Goal: Find specific page/section: Find specific page/section

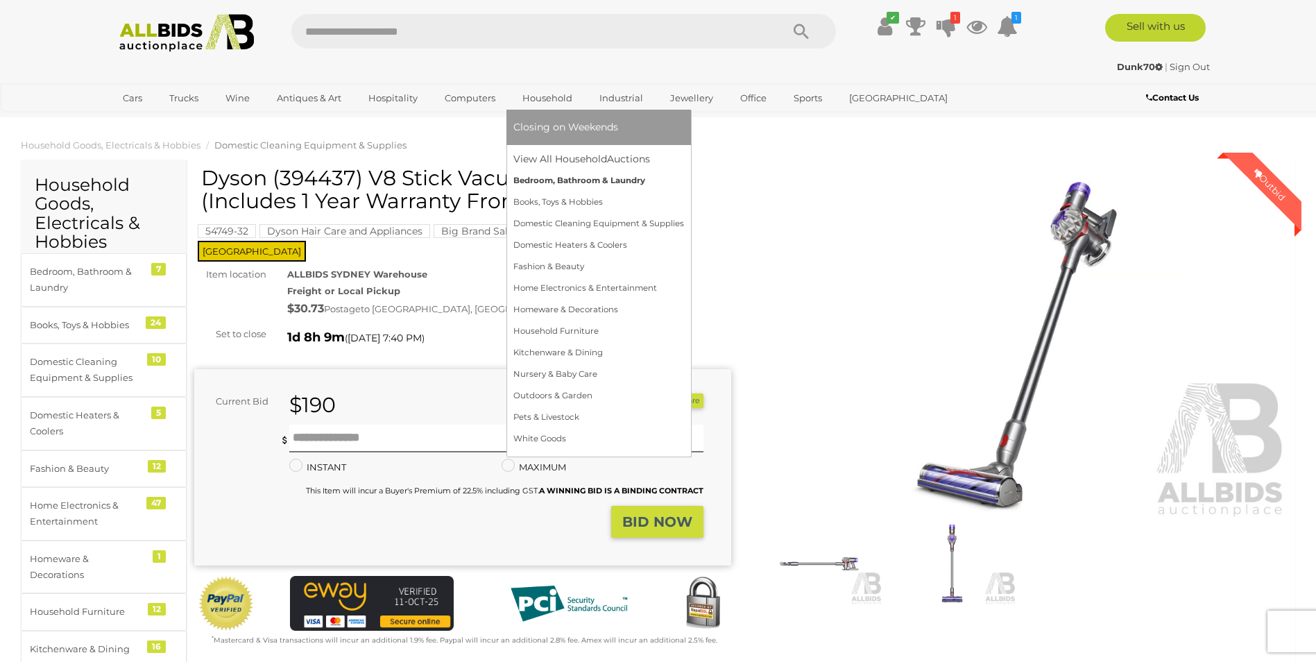
click at [554, 177] on link "Bedroom, Bathroom & Laundry" at bounding box center [598, 181] width 171 height 22
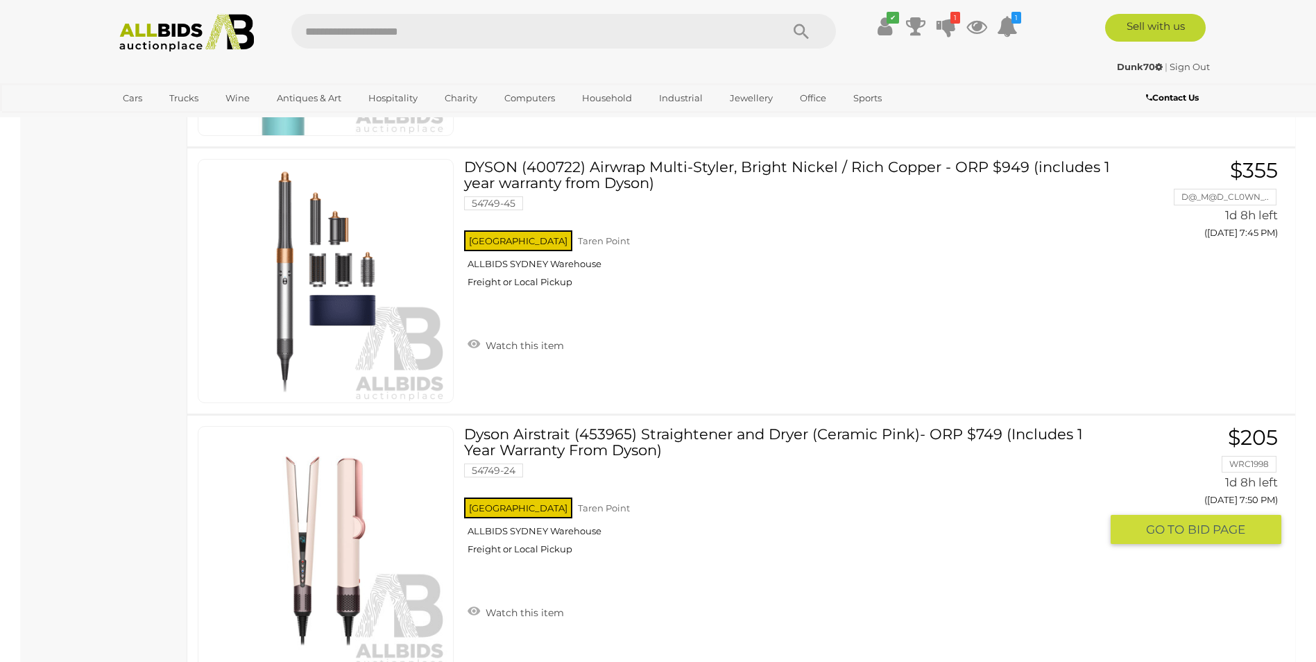
scroll to position [1387, 0]
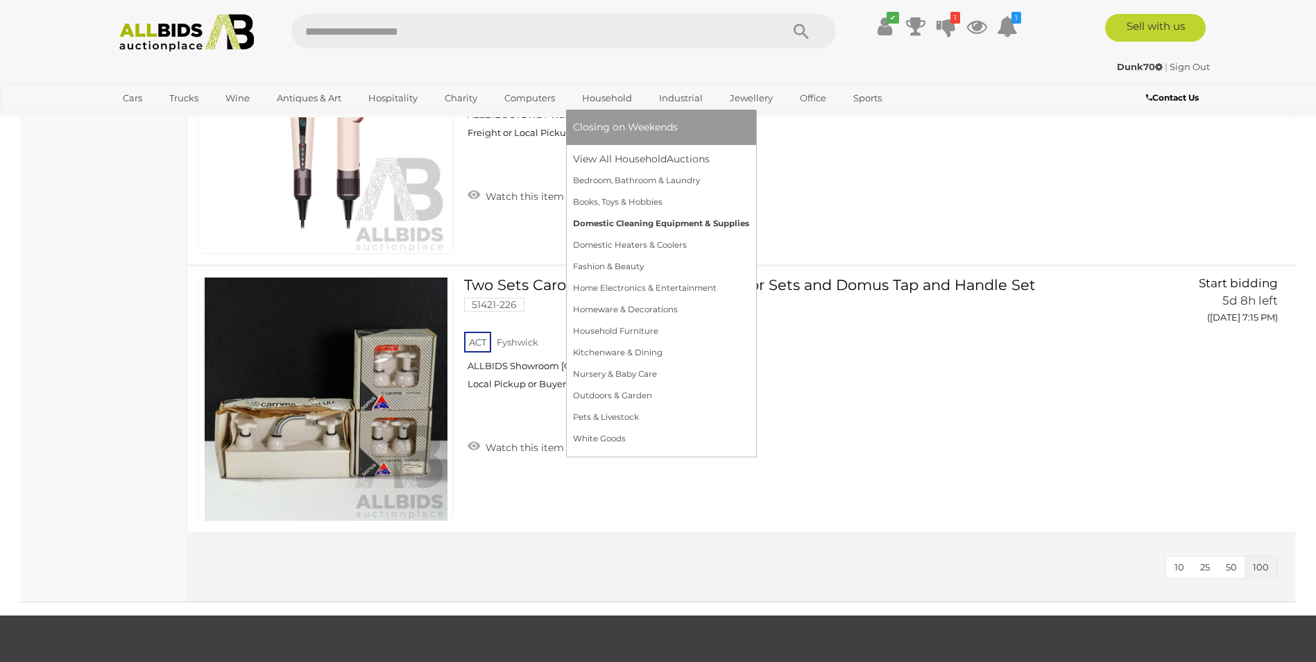
click at [652, 224] on link "Domestic Cleaning Equipment & Supplies" at bounding box center [661, 224] width 176 height 22
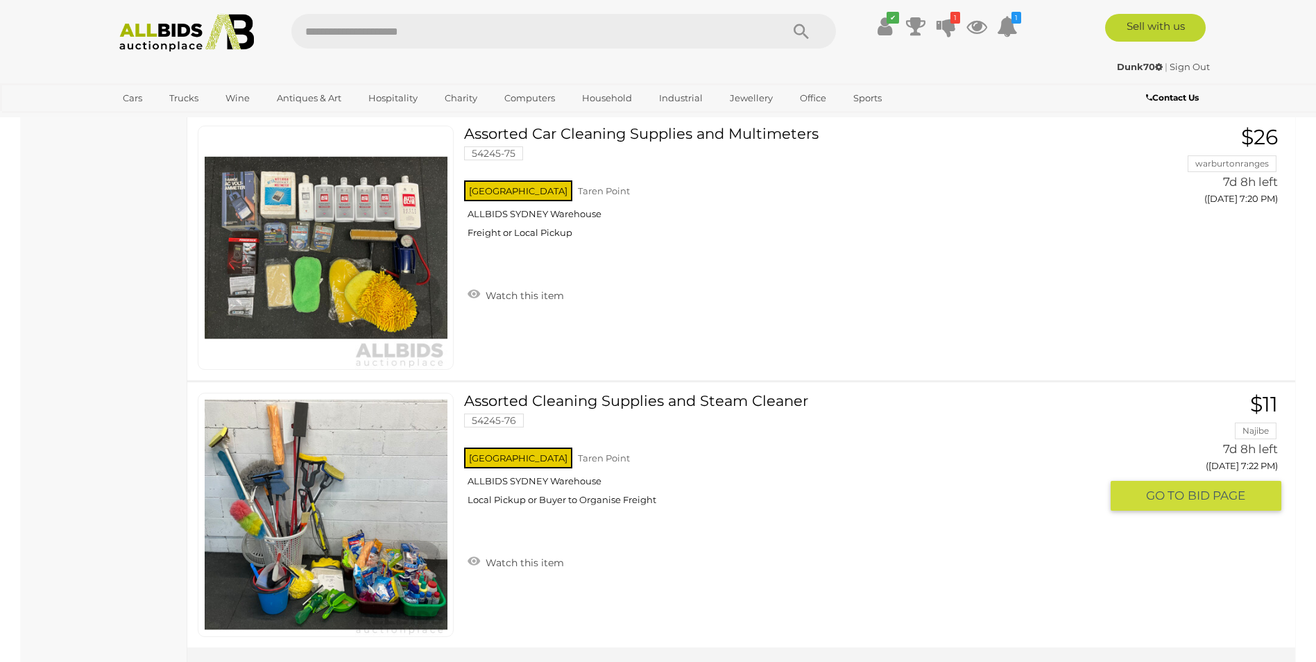
scroll to position [2567, 0]
